Goal: Task Accomplishment & Management: Use online tool/utility

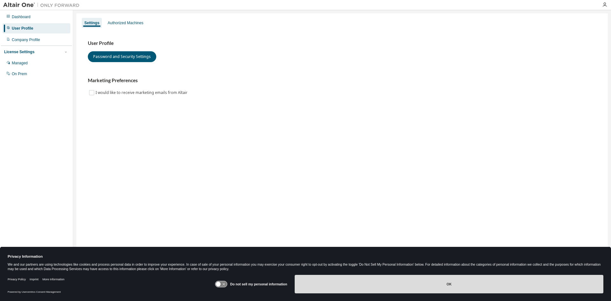
click at [447, 283] on button "OK" at bounding box center [449, 284] width 309 height 18
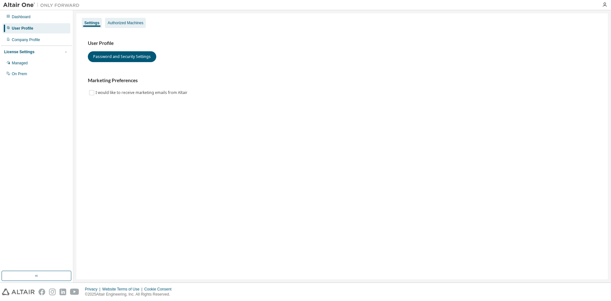
click at [127, 21] on div "Authorized Machines" at bounding box center [126, 22] width 36 height 5
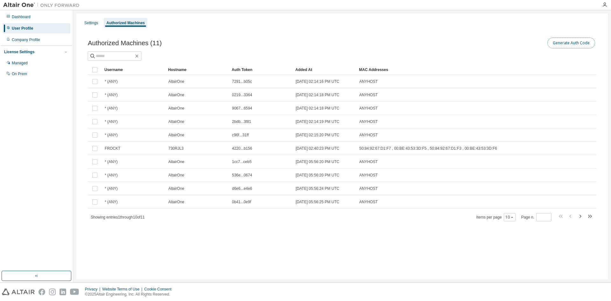
click at [576, 41] on button "Generate Auth Code" at bounding box center [572, 43] width 48 height 11
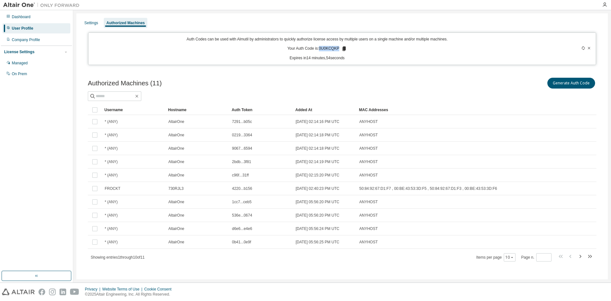
drag, startPoint x: 319, startPoint y: 47, endPoint x: 337, endPoint y: 47, distance: 18.1
click at [337, 47] on p "Your Auth Code is: 0U0KCQKP" at bounding box center [317, 49] width 60 height 6
copy p "0U0KCQKP"
drag, startPoint x: 326, startPoint y: 52, endPoint x: 322, endPoint y: 48, distance: 5.0
click at [326, 52] on p "Your Auth Code is: 0U0KCQKP" at bounding box center [317, 49] width 60 height 6
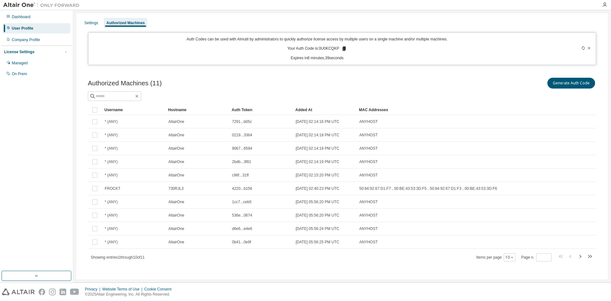
click at [318, 48] on p "Your Auth Code is: 0U0KCQKP" at bounding box center [317, 49] width 60 height 6
drag, startPoint x: 318, startPoint y: 48, endPoint x: 337, endPoint y: 47, distance: 18.8
click at [337, 47] on p "Your Auth Code is: 0U0KCQKP" at bounding box center [317, 49] width 60 height 6
copy p "0U0KCQKP"
